Goal: Navigation & Orientation: Find specific page/section

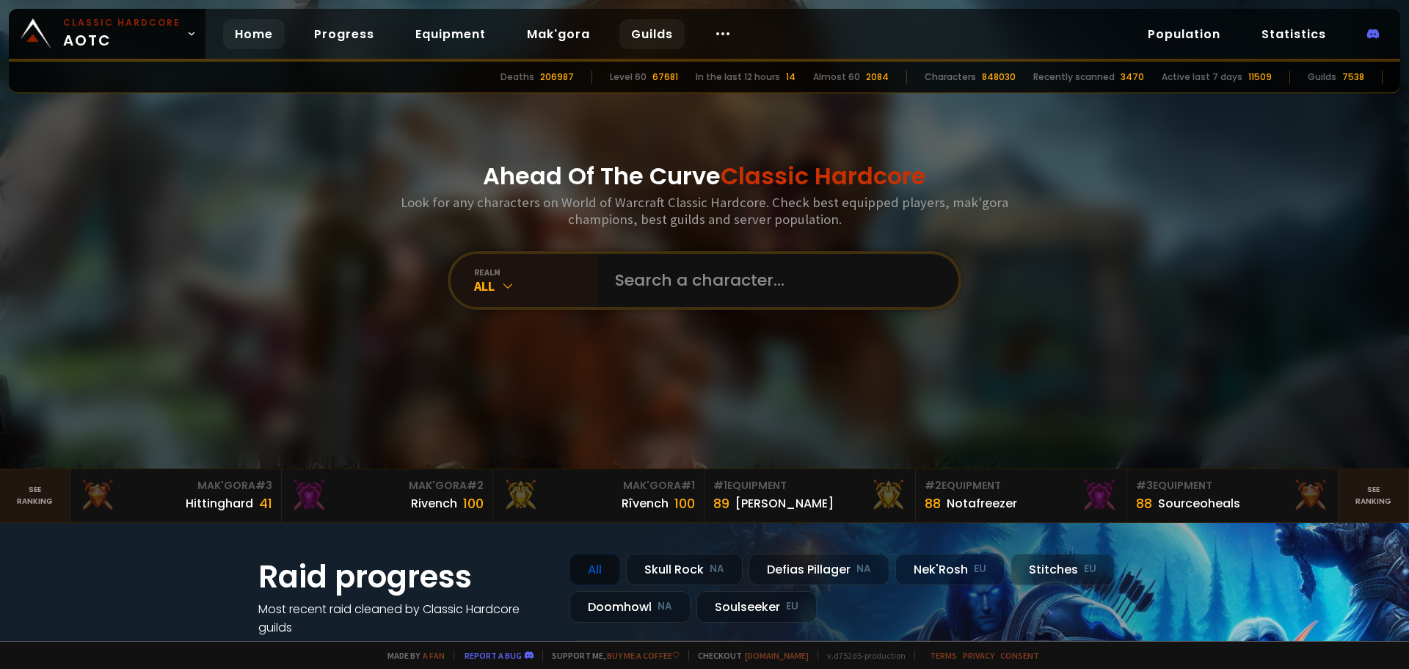
click at [635, 32] on link "Guilds" at bounding box center [651, 34] width 65 height 30
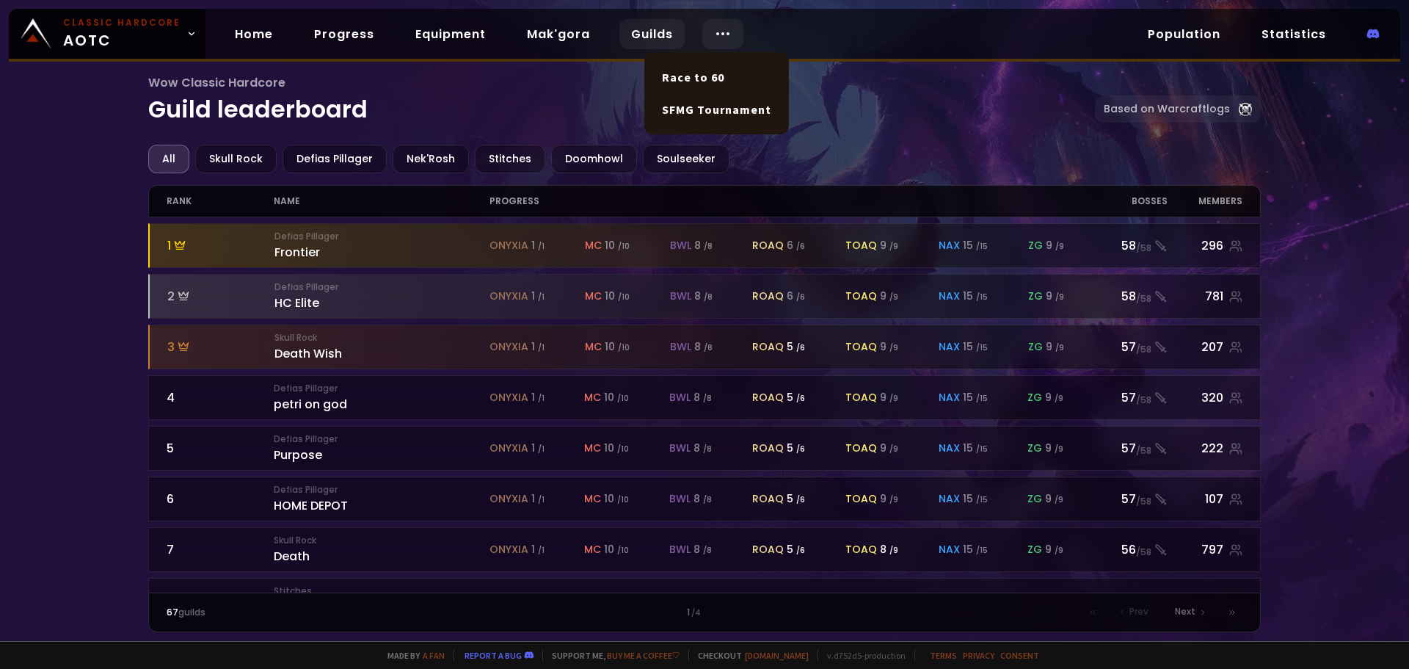
click at [714, 35] on icon at bounding box center [723, 34] width 18 height 18
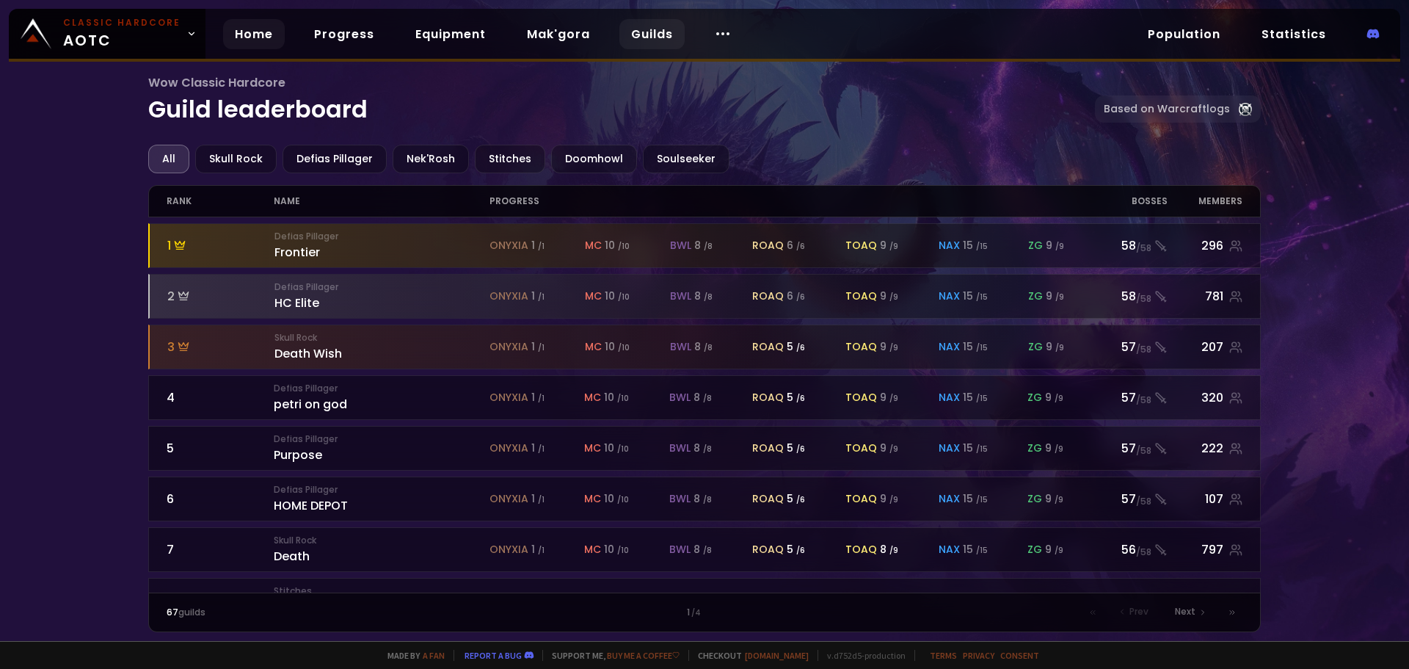
click at [252, 36] on link "Home" at bounding box center [254, 34] width 62 height 30
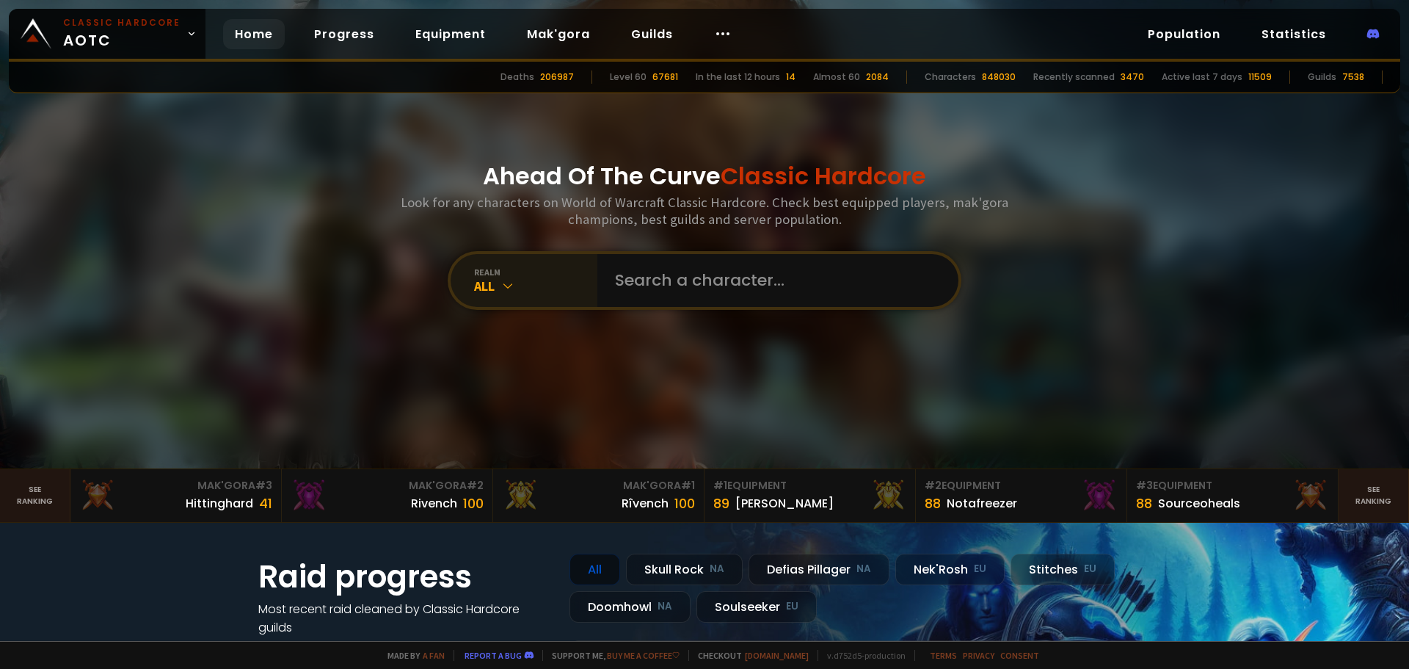
click at [488, 285] on div "All" at bounding box center [535, 285] width 123 height 17
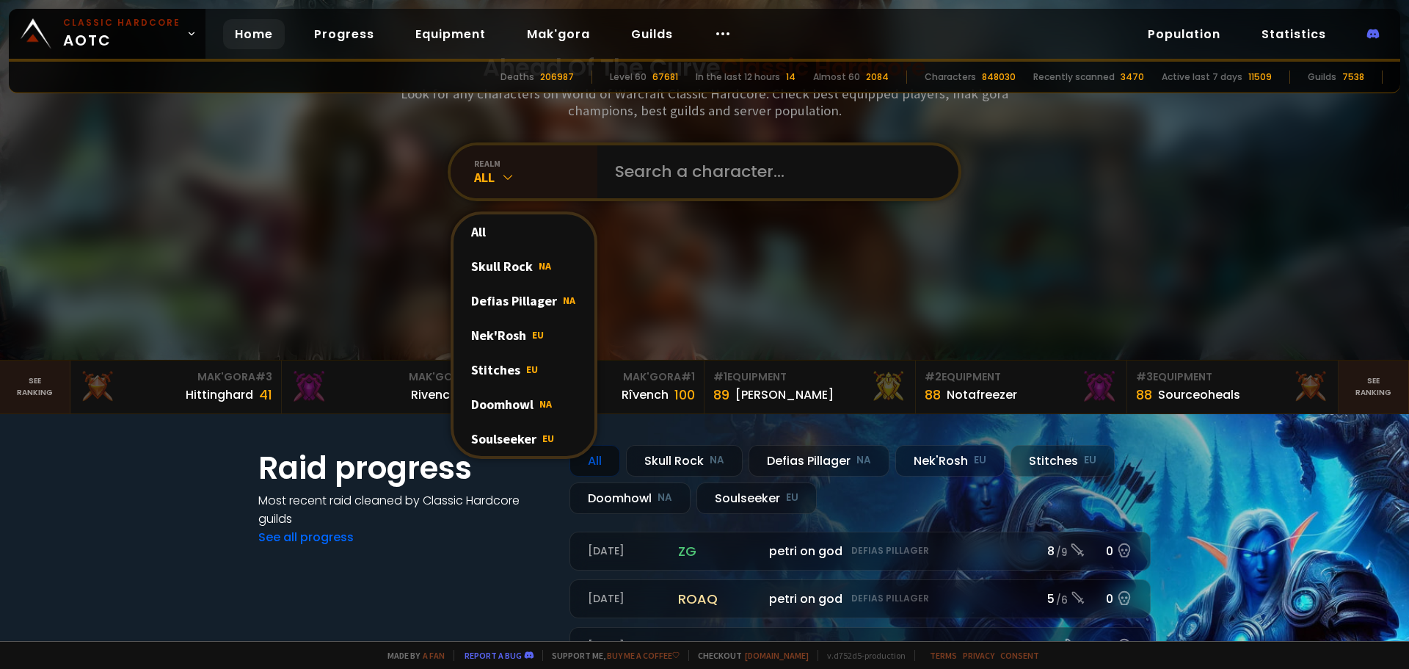
scroll to position [147, 0]
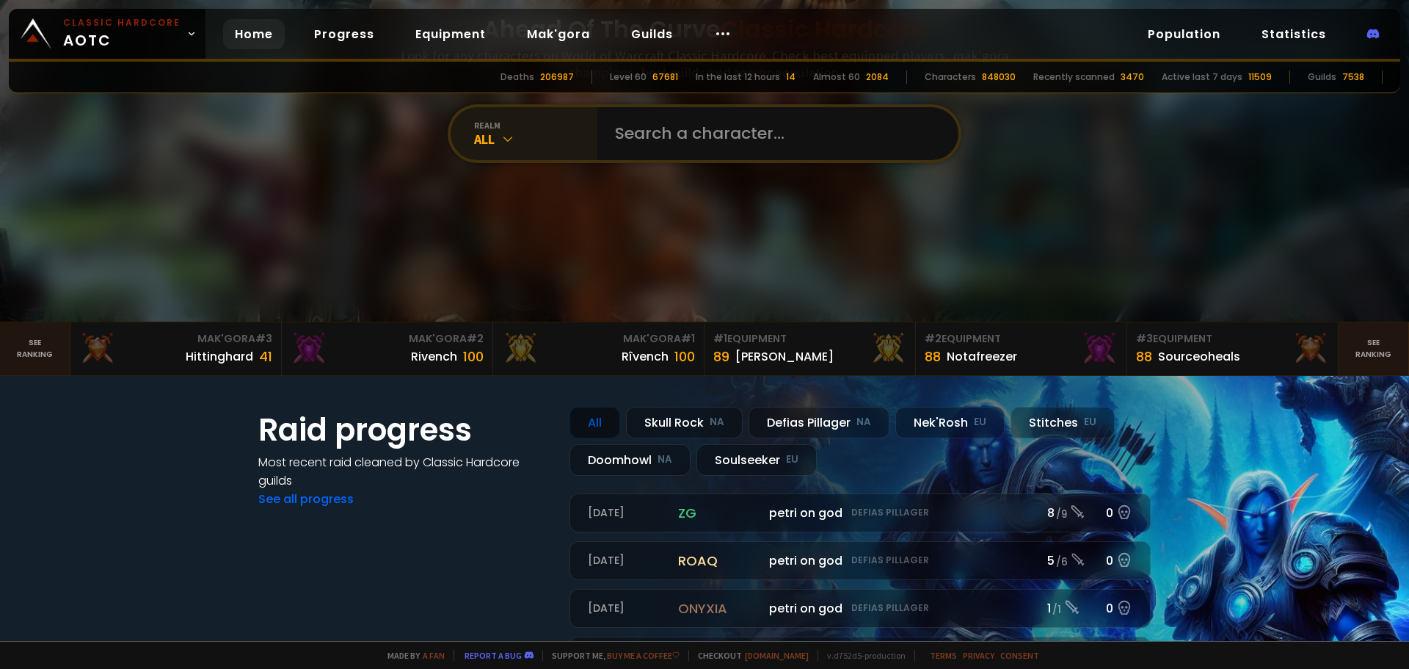
click at [485, 137] on div "All" at bounding box center [535, 139] width 123 height 17
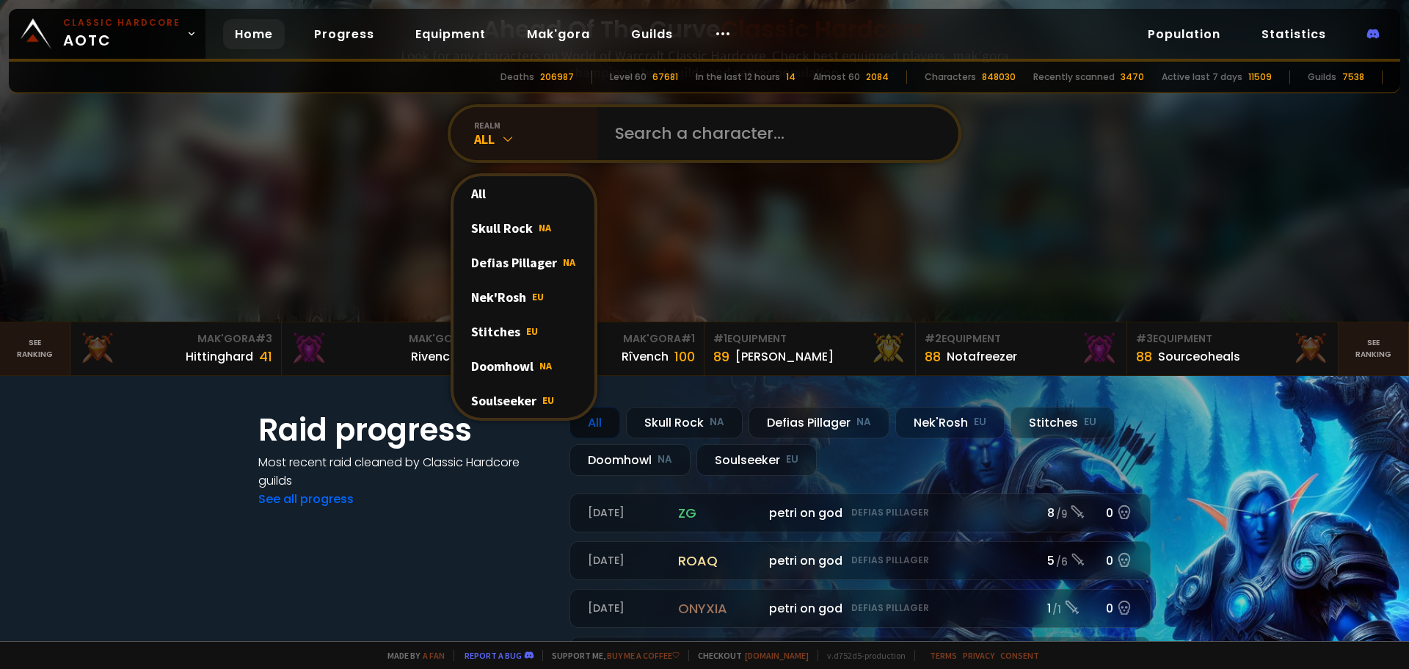
click at [347, 156] on div "Ahead Of The Curve Classic Hardcore Look for any characters on World of Warcraf…" at bounding box center [705, 87] width 884 height 468
